Goal: Transaction & Acquisition: Subscribe to service/newsletter

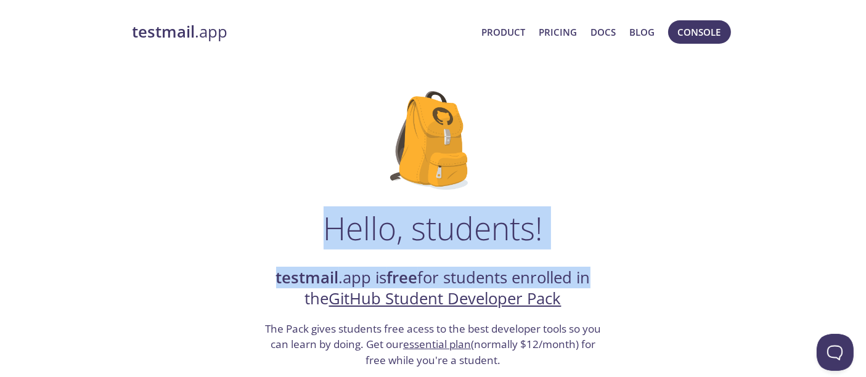
drag, startPoint x: 314, startPoint y: 224, endPoint x: 588, endPoint y: 223, distance: 274.4
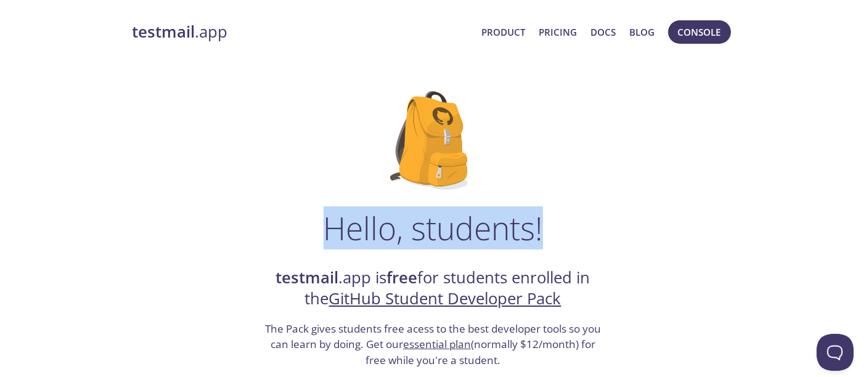
drag, startPoint x: 546, startPoint y: 226, endPoint x: 313, endPoint y: 226, distance: 232.4
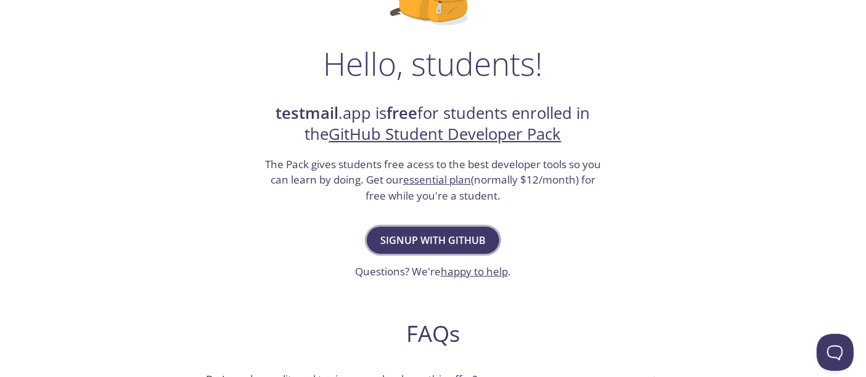
scroll to position [182, 0]
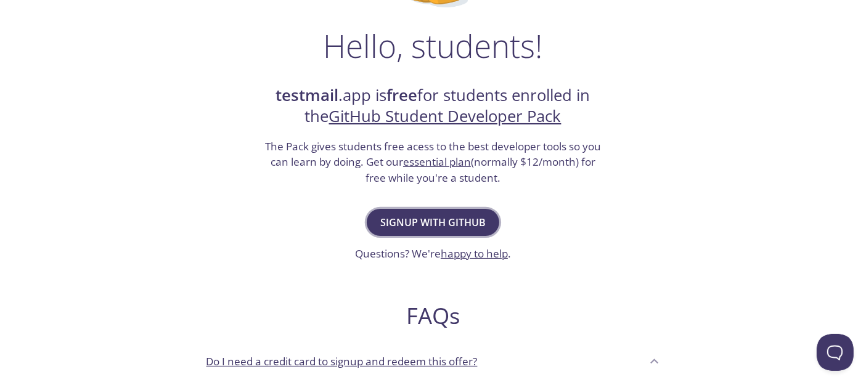
click at [412, 221] on span "Signup with GitHub" at bounding box center [432, 222] width 105 height 17
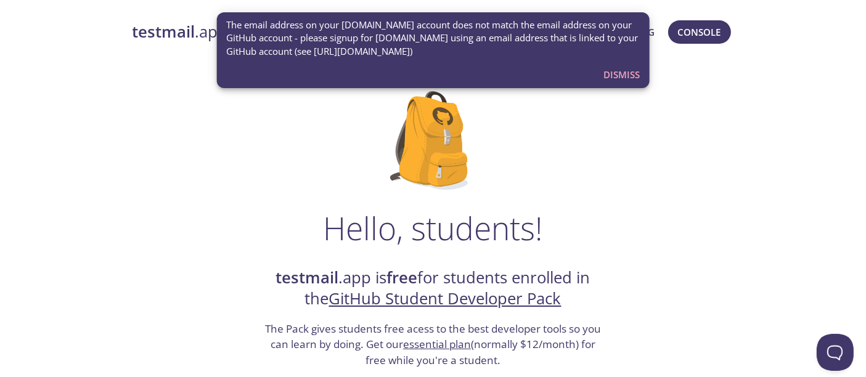
click at [618, 75] on span "Dismiss" at bounding box center [622, 75] width 36 height 16
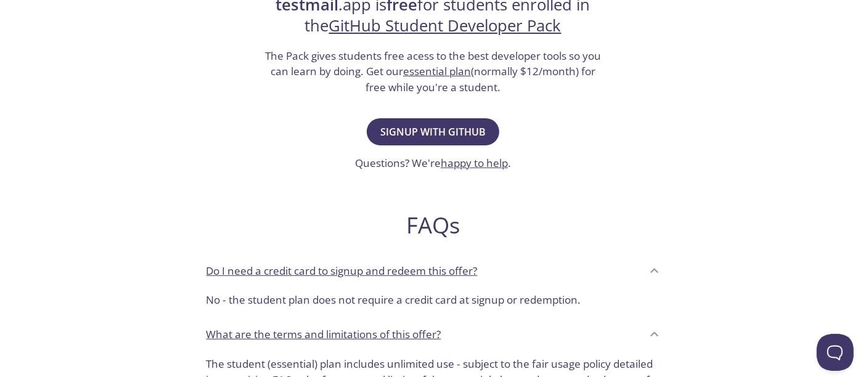
scroll to position [274, 0]
click at [439, 133] on span "Signup with GitHub" at bounding box center [432, 131] width 105 height 17
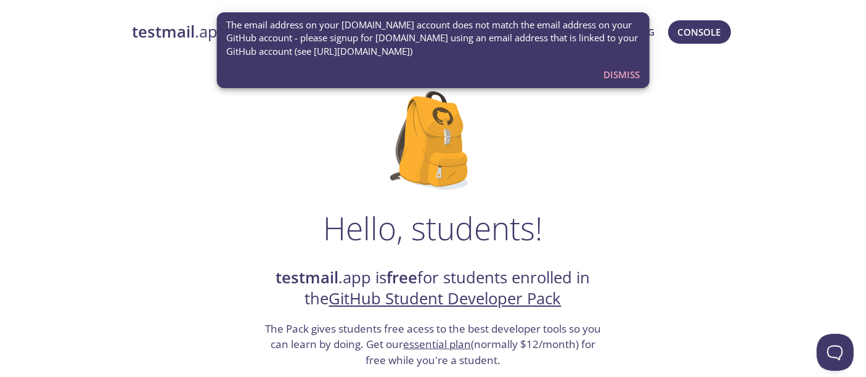
drag, startPoint x: 231, startPoint y: 24, endPoint x: 473, endPoint y: 59, distance: 244.7
click at [473, 59] on div "The email address on your [DOMAIN_NAME] account does not match the email addres…" at bounding box center [433, 38] width 414 height 49
click at [630, 77] on span "Dismiss" at bounding box center [622, 75] width 36 height 16
